Goal: Download file/media

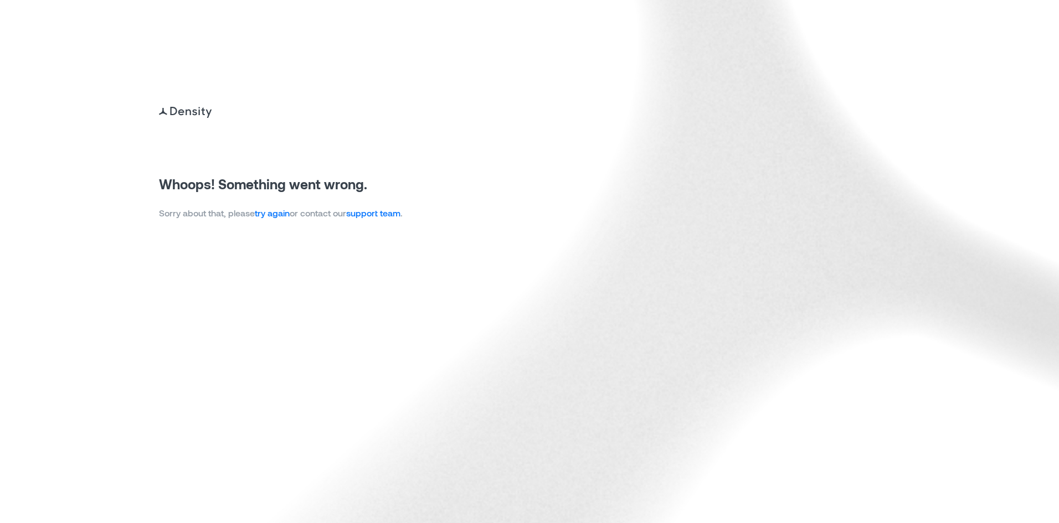
click at [282, 220] on img at bounding box center [529, 261] width 1059 height 523
click at [279, 215] on link "try again" at bounding box center [272, 213] width 35 height 11
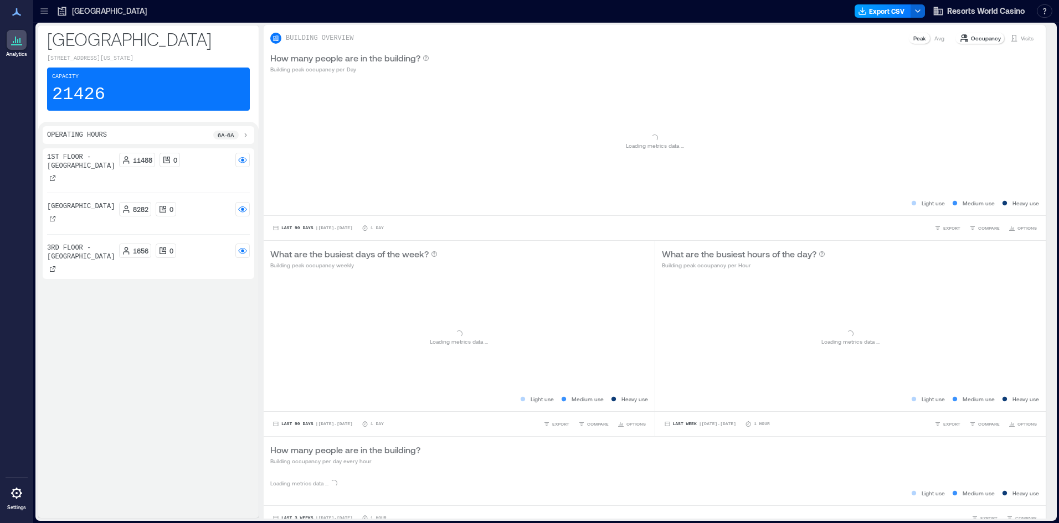
click at [866, 11] on icon "button" at bounding box center [862, 11] width 9 height 9
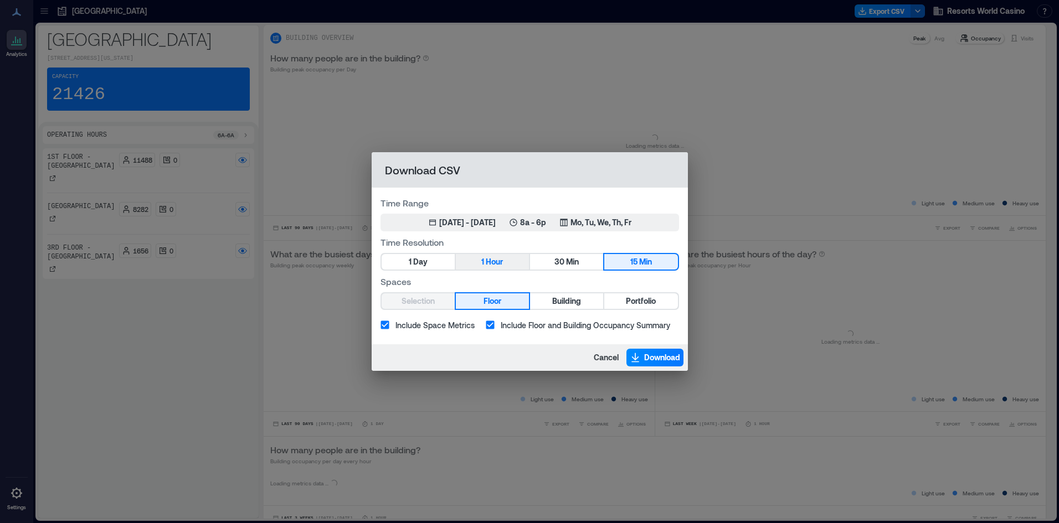
click at [478, 262] on button "1 Hour" at bounding box center [492, 262] width 73 height 16
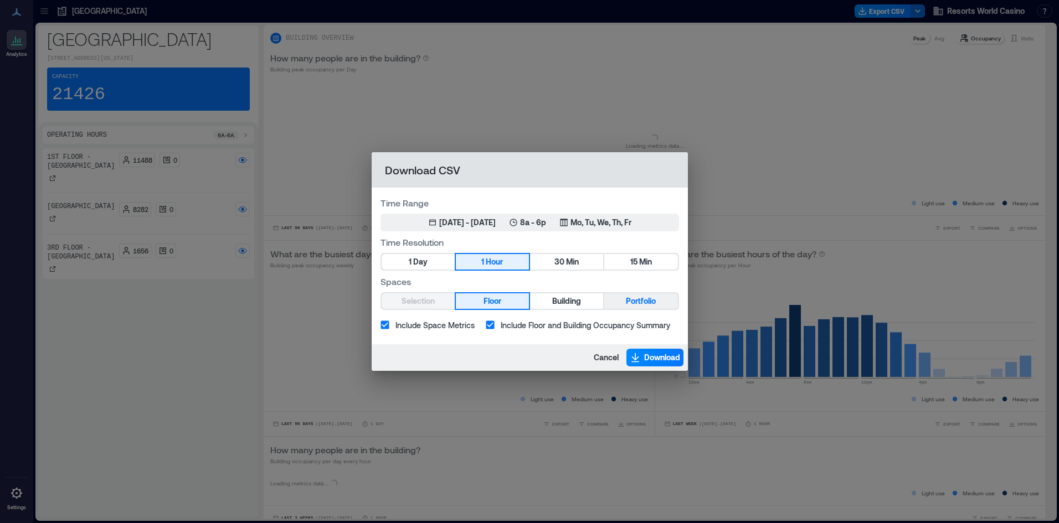
click at [644, 305] on span "Portfolio" at bounding box center [641, 302] width 30 height 14
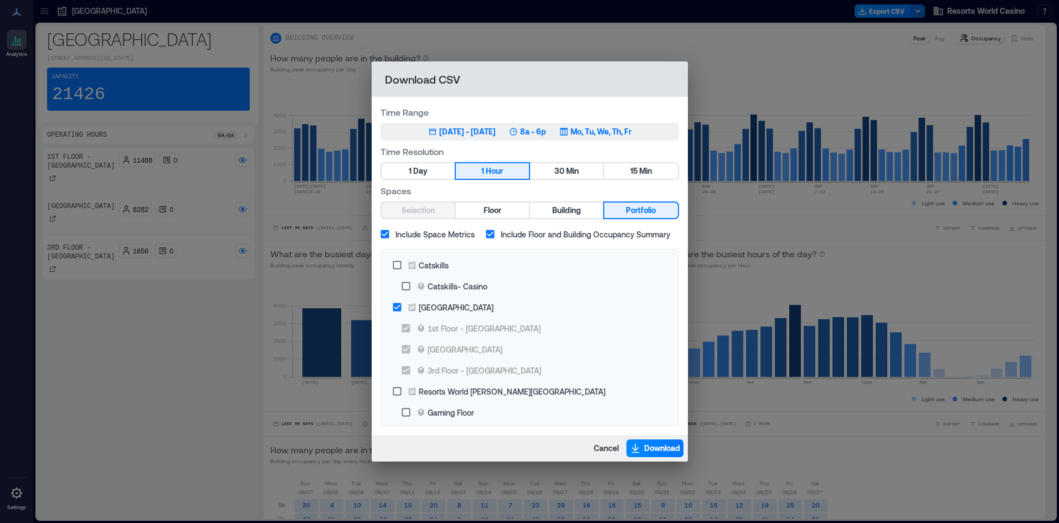
click at [546, 132] on p "8a - 6p" at bounding box center [533, 131] width 26 height 11
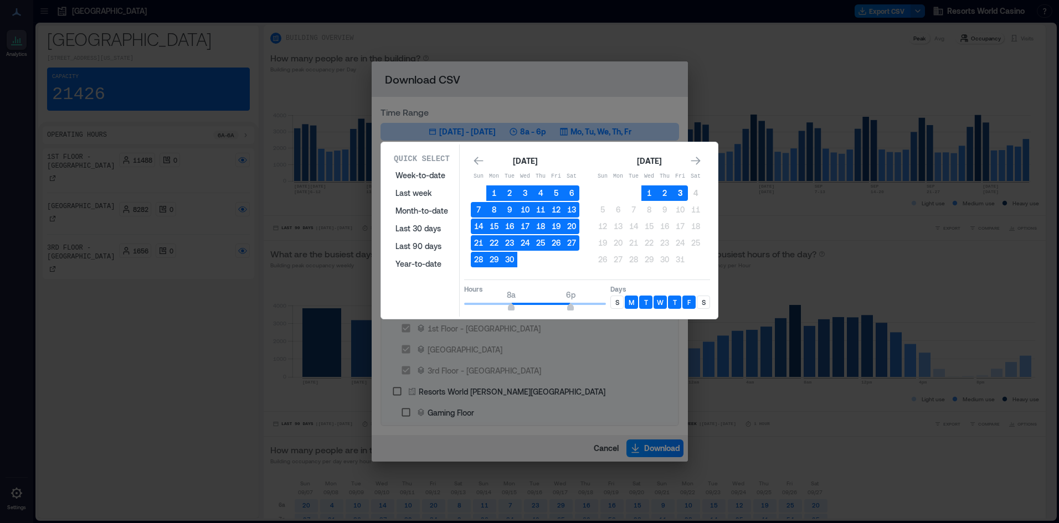
click at [674, 193] on button "3" at bounding box center [680, 194] width 16 height 16
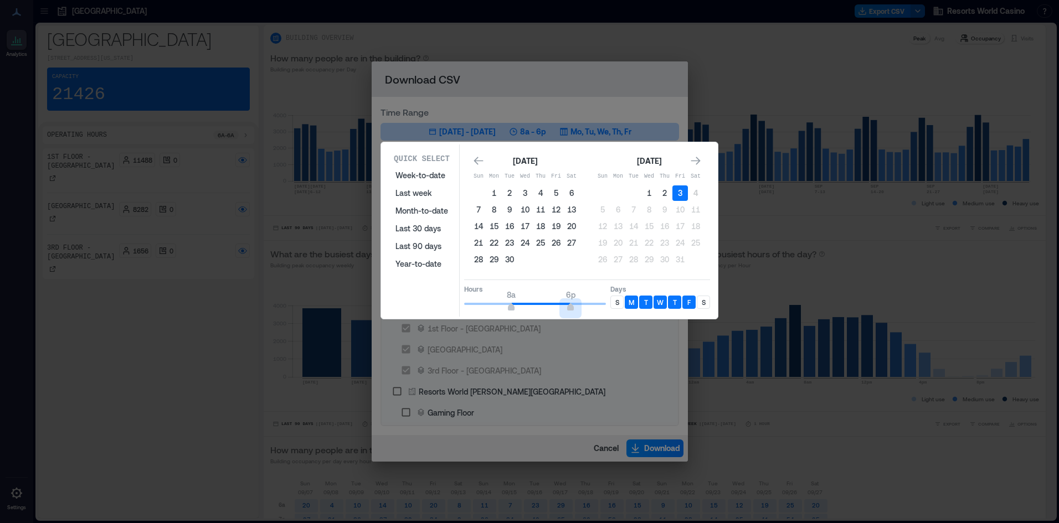
type input "**"
drag, startPoint x: 568, startPoint y: 307, endPoint x: 634, endPoint y: 310, distance: 66.5
click at [636, 311] on div "Hours 8a 6p Days S M T W T F S" at bounding box center [587, 296] width 246 height 33
drag, startPoint x: 511, startPoint y: 308, endPoint x: 342, endPoint y: 281, distance: 170.4
click at [0, 523] on div "Quick Select Week-to-date Last week Month-to-date Last 30 days Last 90 days Yea…" at bounding box center [0, 523] width 0 height 0
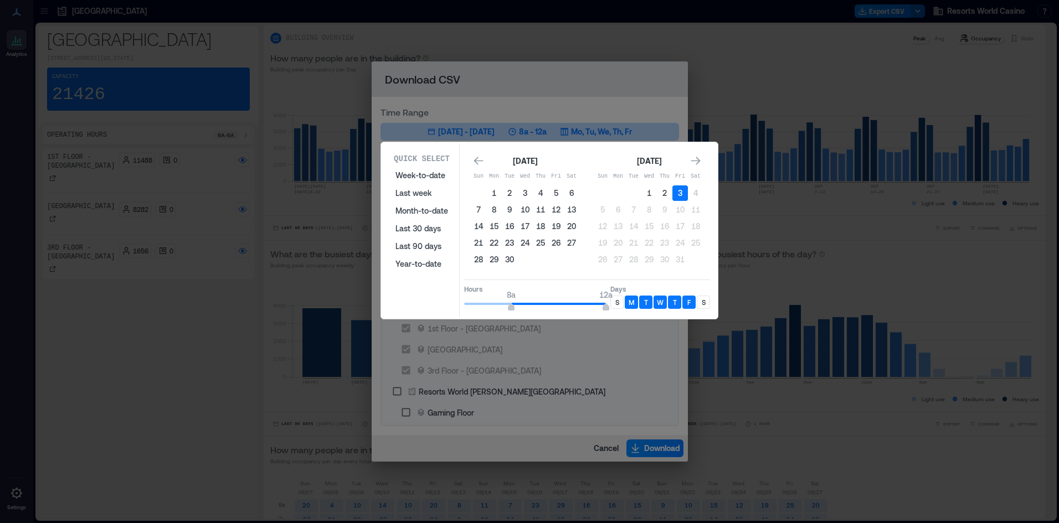
type input "*"
click at [618, 300] on p "S" at bounding box center [617, 302] width 4 height 9
click at [698, 304] on div "S" at bounding box center [703, 302] width 13 height 13
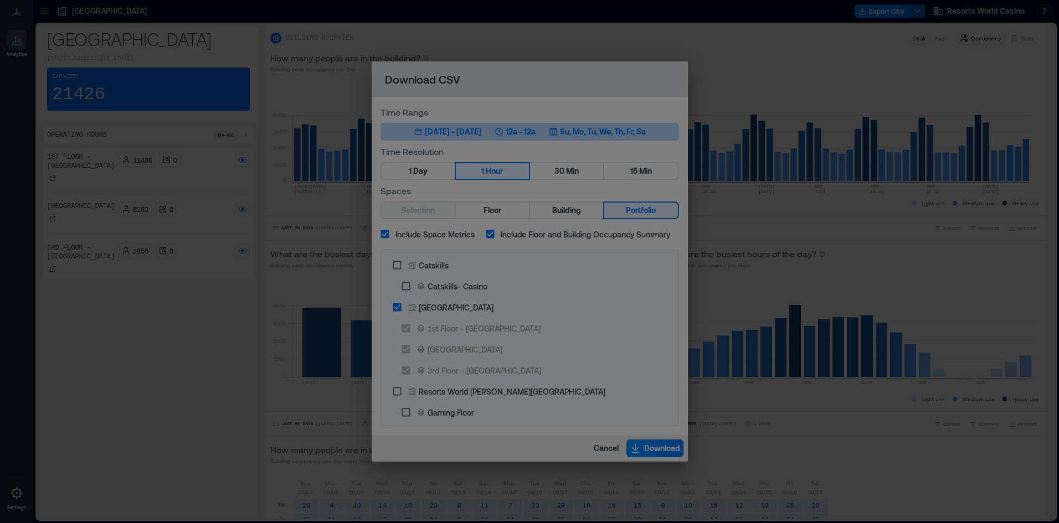
drag, startPoint x: 894, startPoint y: 383, endPoint x: 880, endPoint y: 380, distance: 14.1
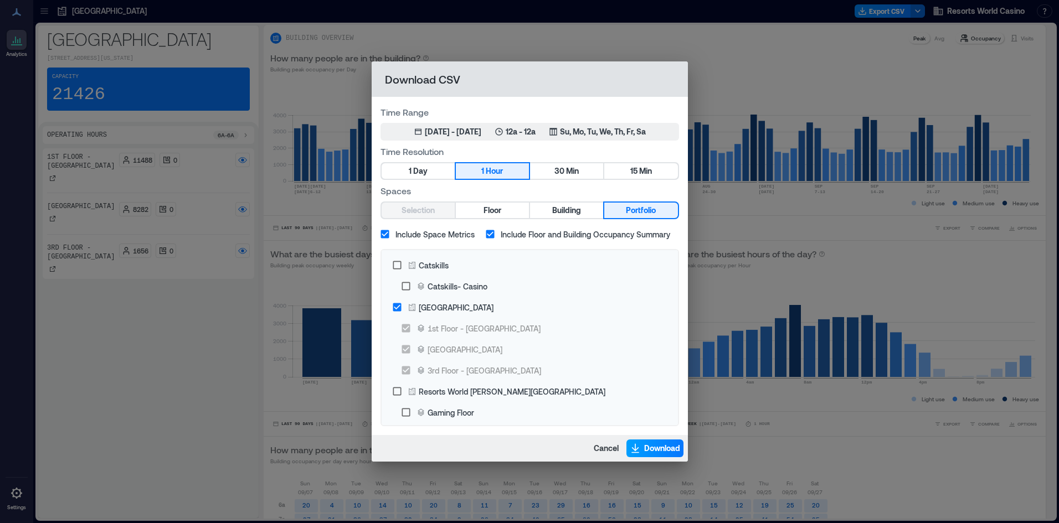
click at [660, 450] on span "Download" at bounding box center [662, 448] width 36 height 11
